Goal: Transaction & Acquisition: Book appointment/travel/reservation

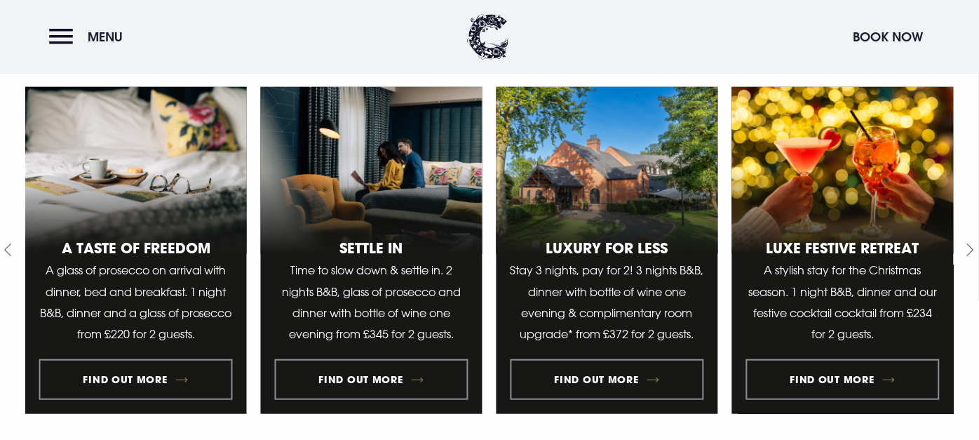
scroll to position [591, 0]
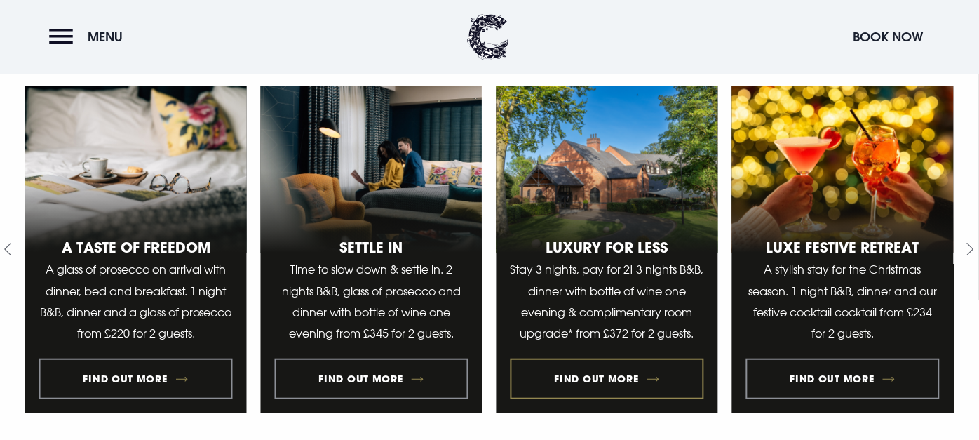
click at [603, 369] on link "3 of 8" at bounding box center [607, 249] width 222 height 327
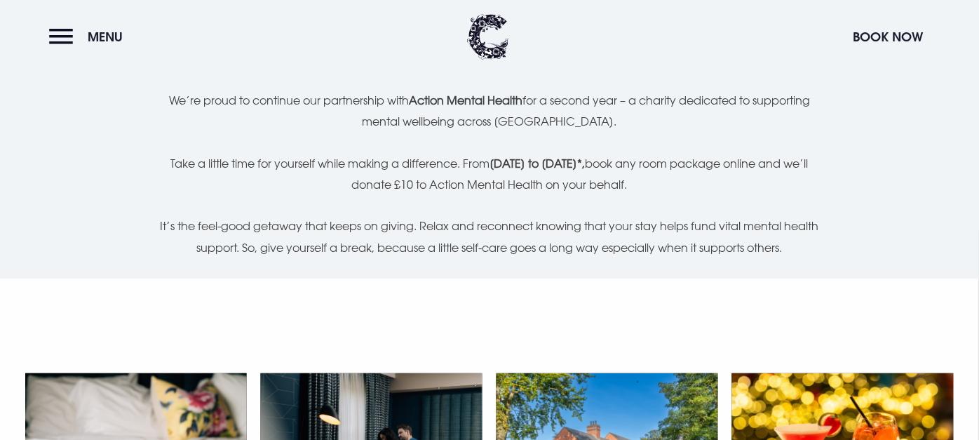
scroll to position [302, 0]
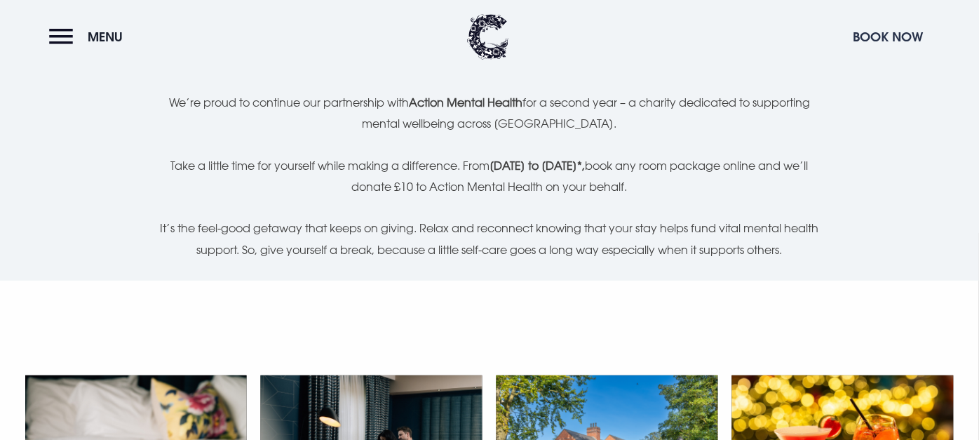
click at [889, 42] on button "Book Now" at bounding box center [887, 37] width 84 height 30
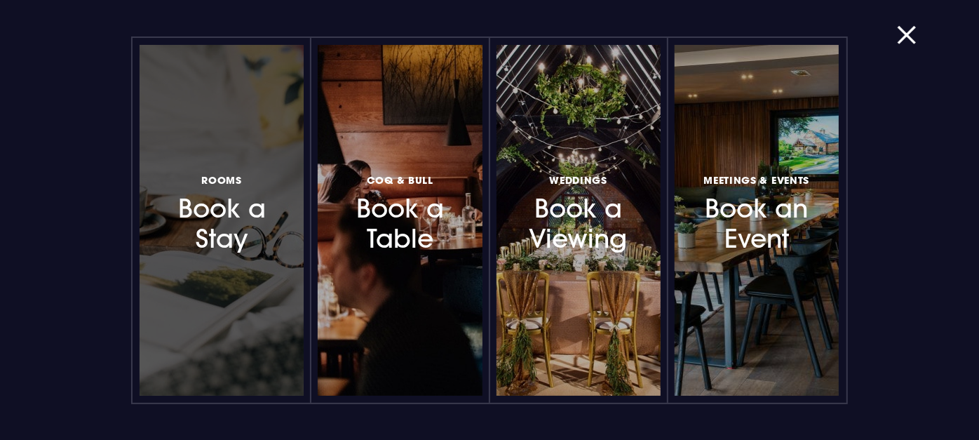
click at [208, 228] on h3 "Rooms Book a Stay" at bounding box center [221, 212] width 113 height 83
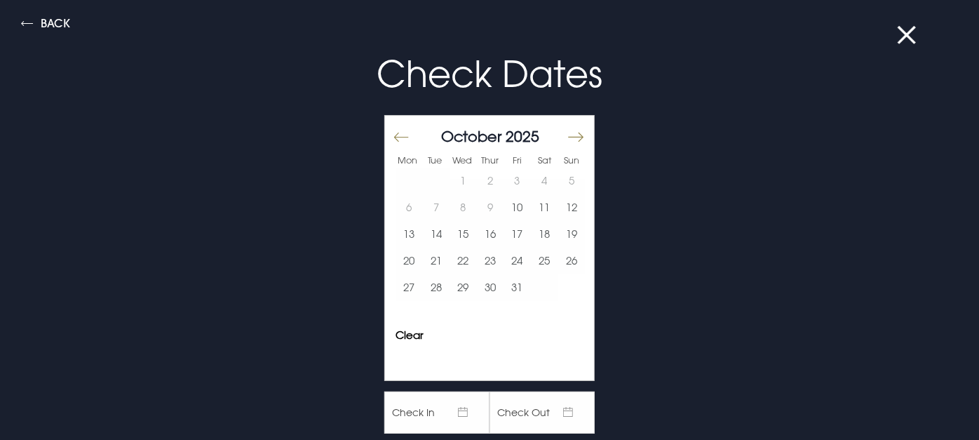
click at [568, 136] on button "Move forward to switch to the next month." at bounding box center [574, 136] width 17 height 29
click at [449, 256] on button "24" at bounding box center [462, 260] width 27 height 27
click at [505, 258] on button "26" at bounding box center [516, 260] width 27 height 27
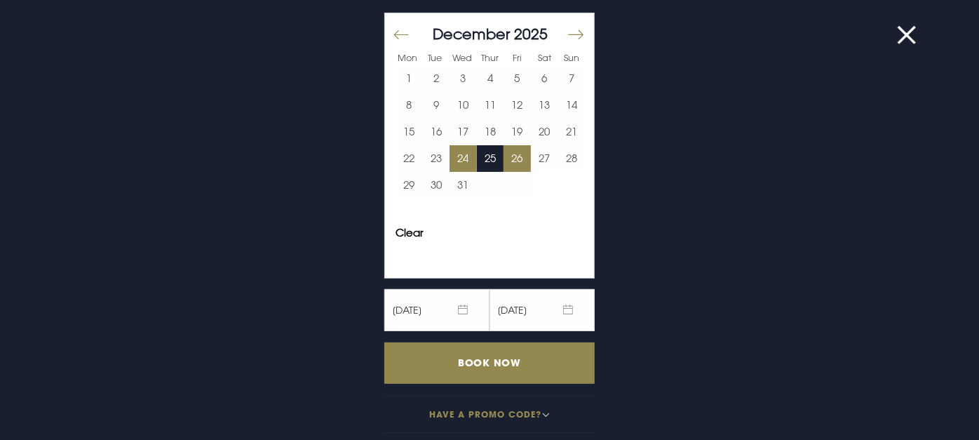
scroll to position [108, 0]
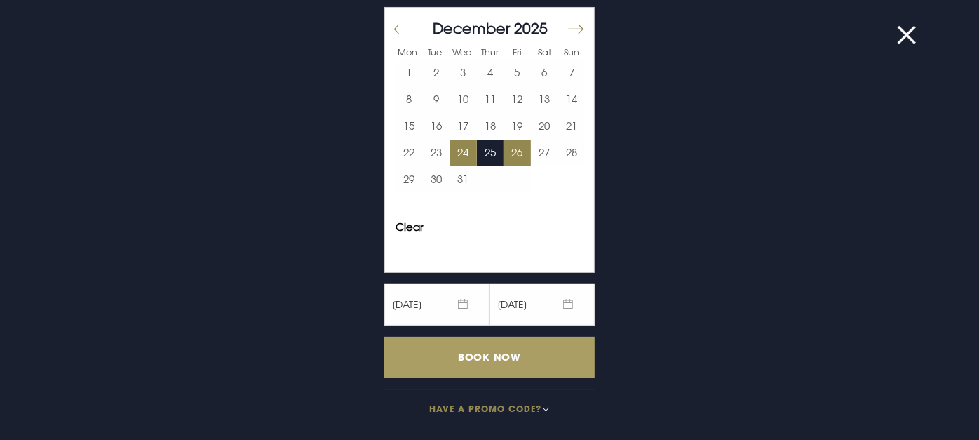
click at [489, 351] on input "Book Now" at bounding box center [489, 356] width 210 height 41
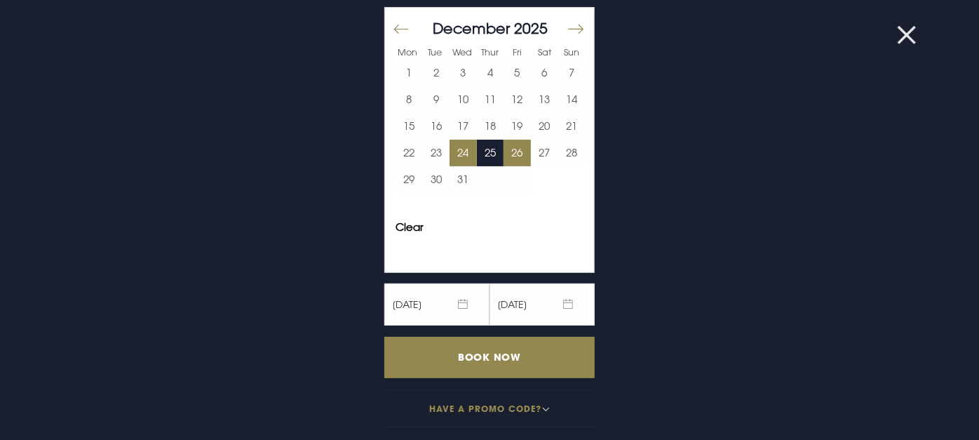
click at [906, 30] on button at bounding box center [915, 35] width 36 height 14
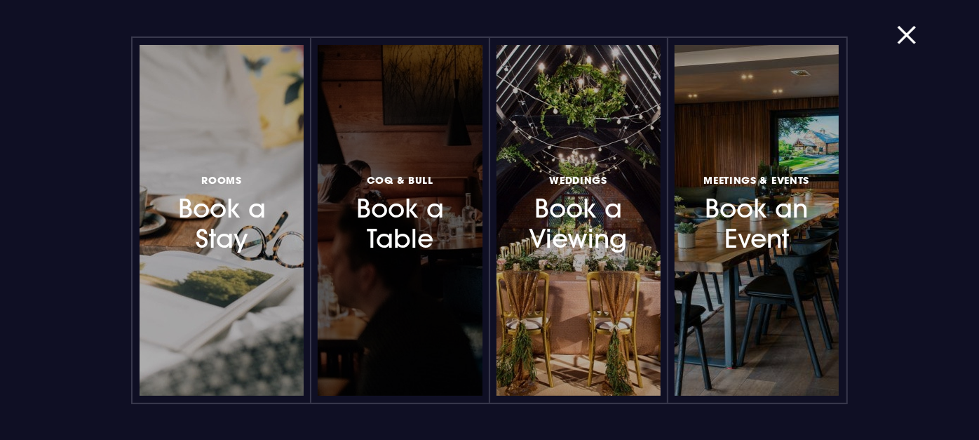
click at [420, 179] on span "Coq & Bull" at bounding box center [400, 179] width 67 height 13
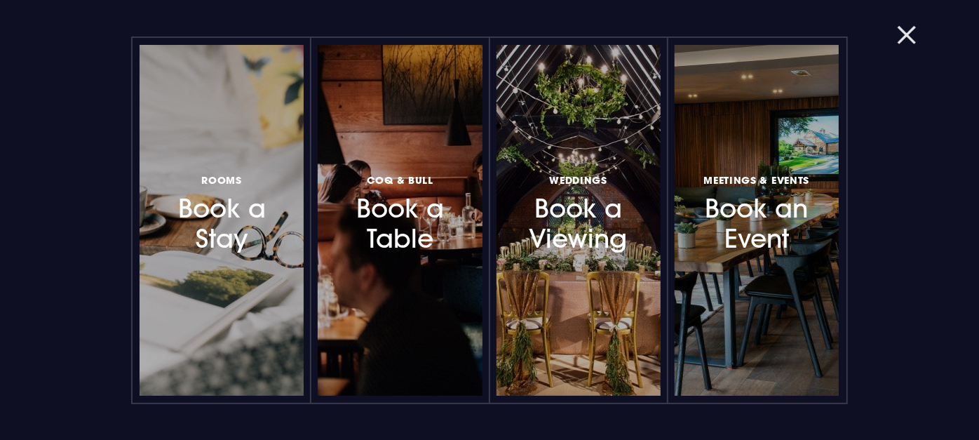
click at [904, 35] on button "button" at bounding box center [915, 35] width 36 height 14
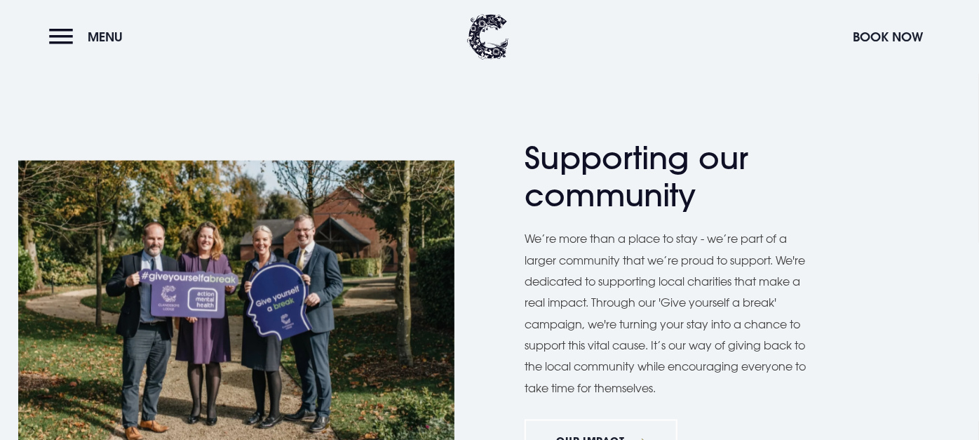
scroll to position [0, 0]
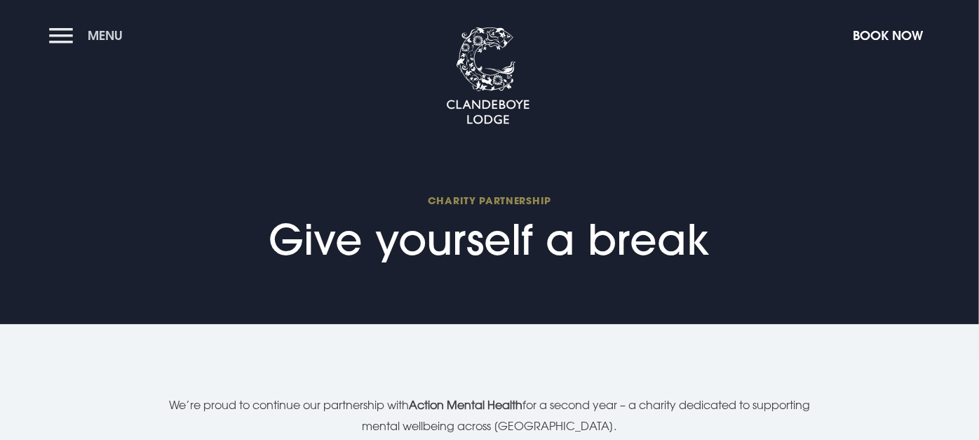
click at [93, 38] on span "Menu" at bounding box center [105, 35] width 35 height 16
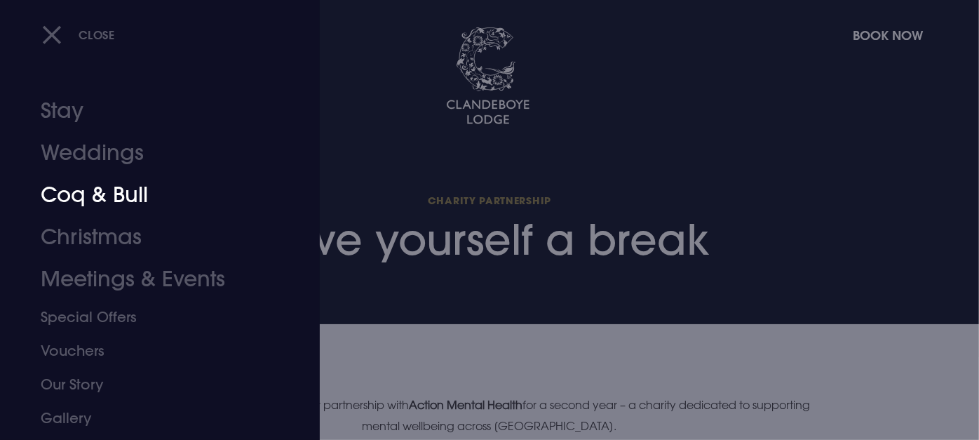
click at [70, 192] on link "Coq & Bull" at bounding box center [152, 195] width 222 height 42
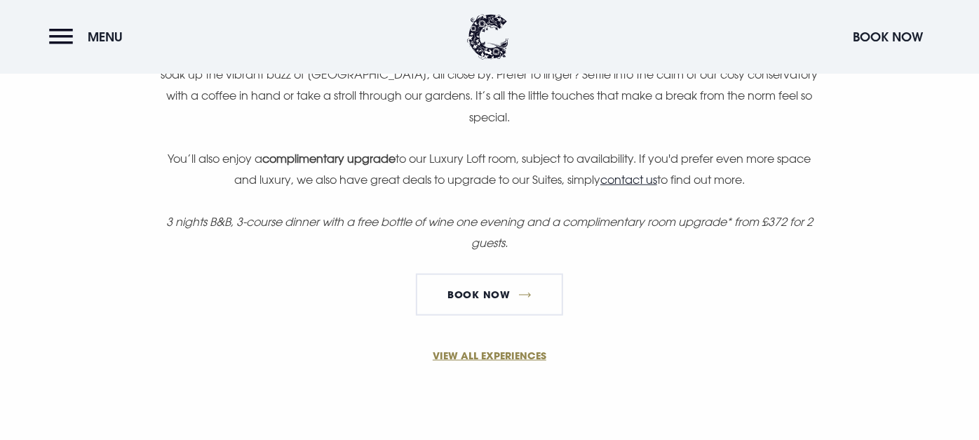
scroll to position [1055, 0]
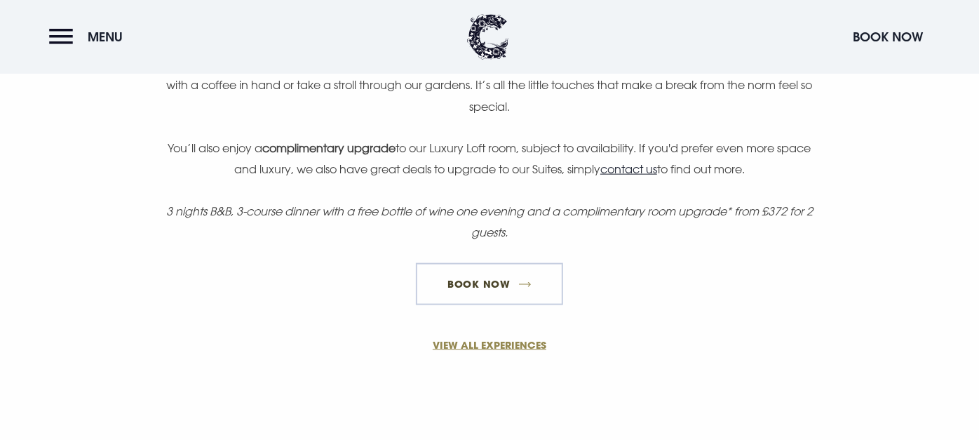
click at [476, 290] on link "Book Now" at bounding box center [489, 284] width 147 height 42
